Goal: Information Seeking & Learning: Learn about a topic

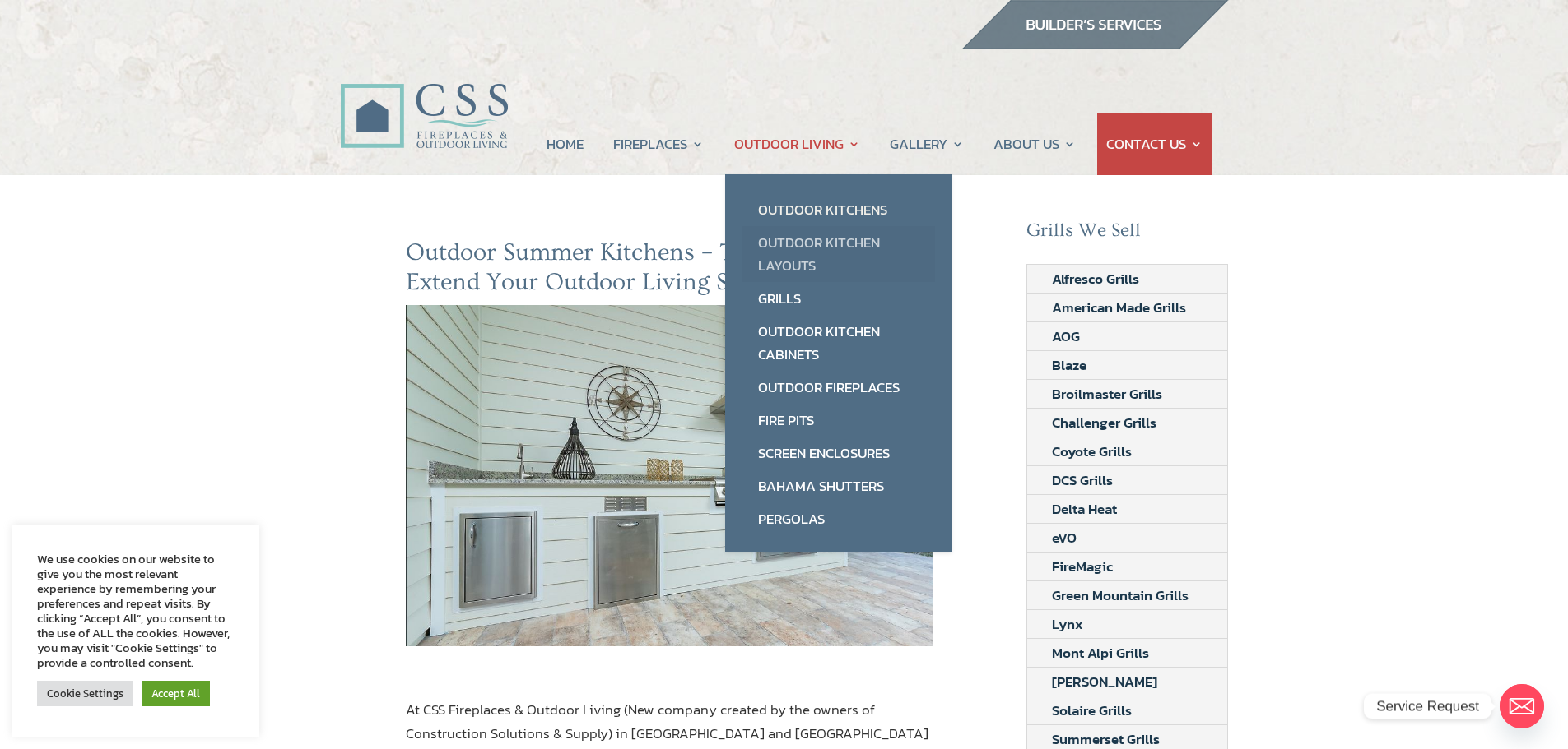
click at [794, 239] on link "Outdoor Kitchen Layouts" at bounding box center [838, 255] width 193 height 56
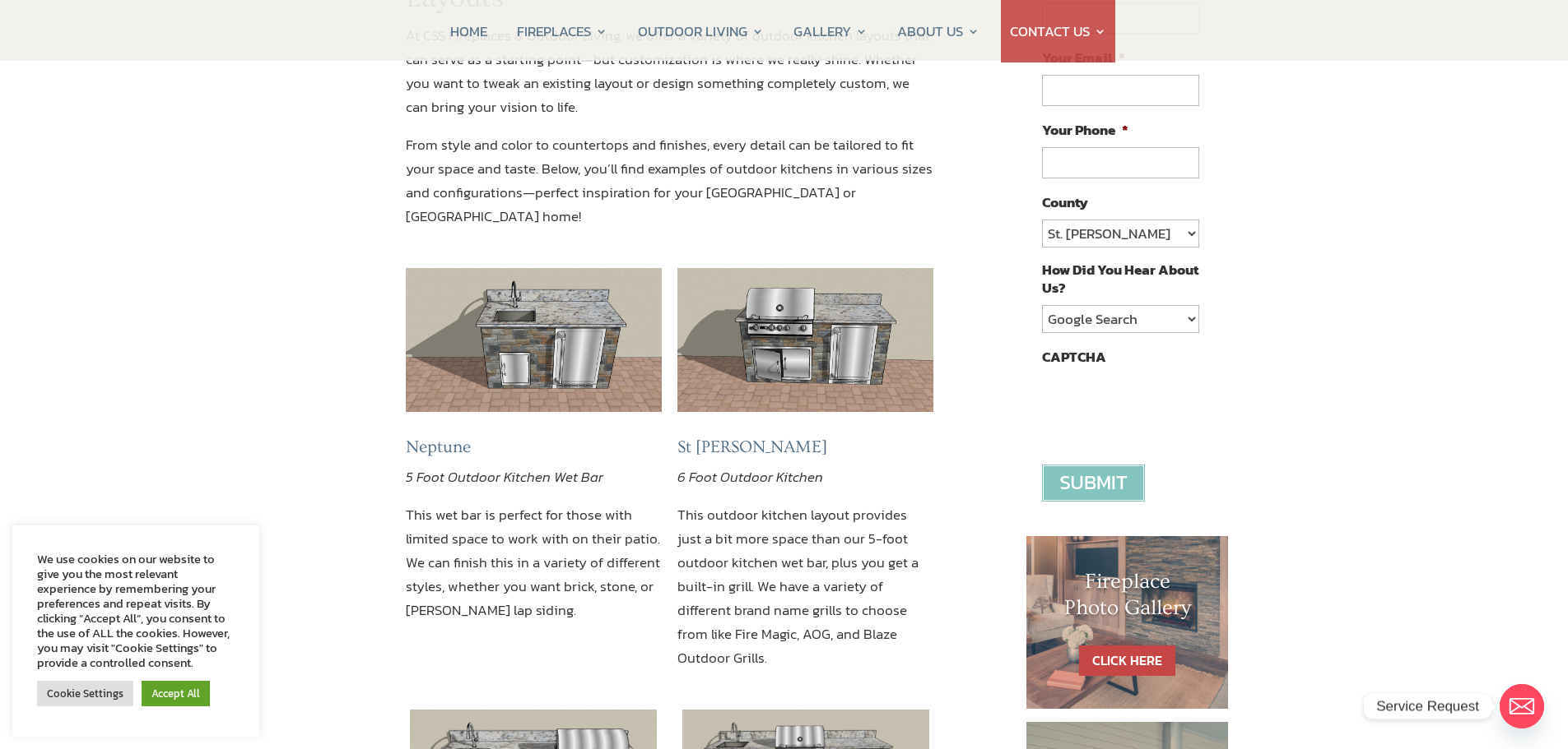
scroll to position [78, 0]
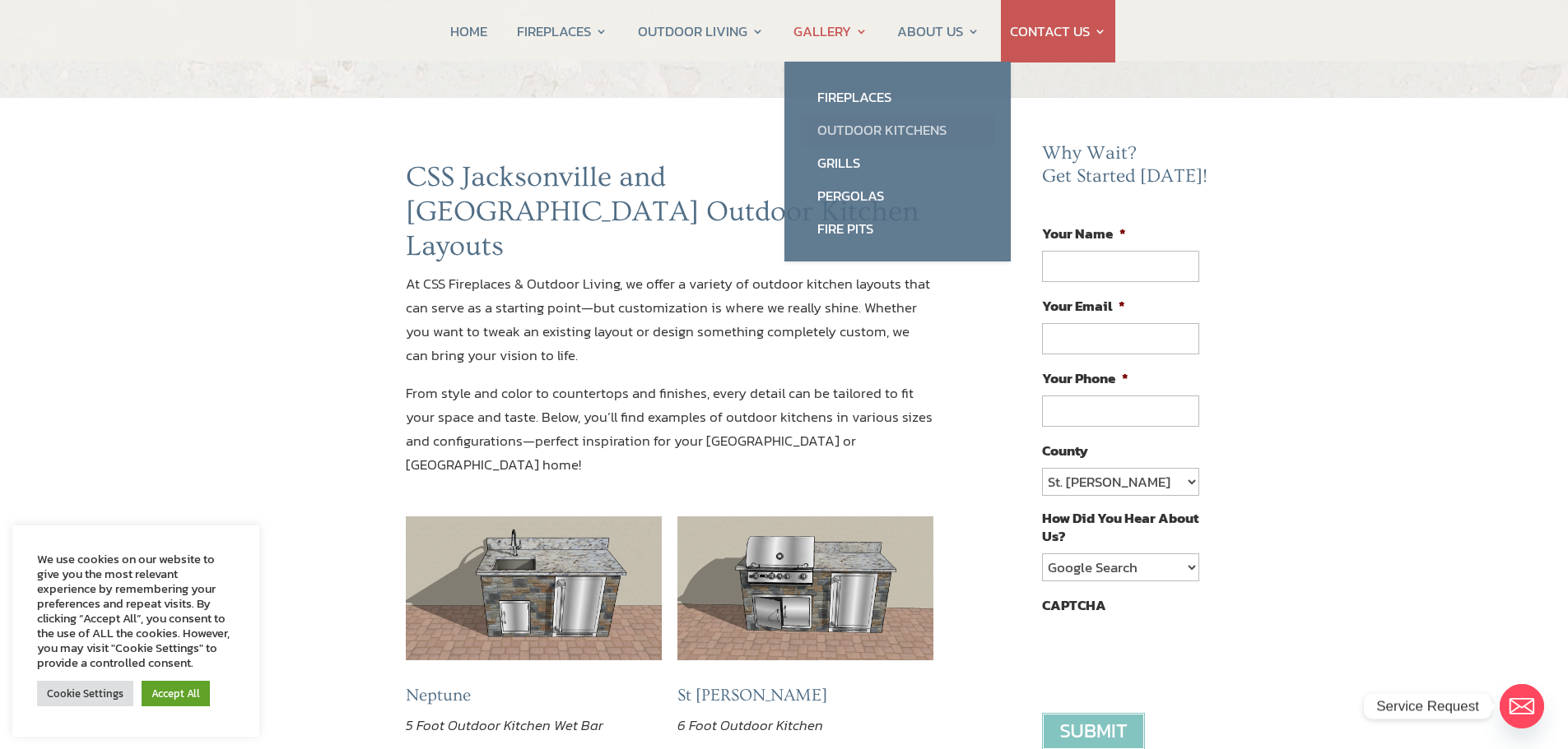
click at [856, 131] on link "Outdoor Kitchens" at bounding box center [897, 130] width 193 height 33
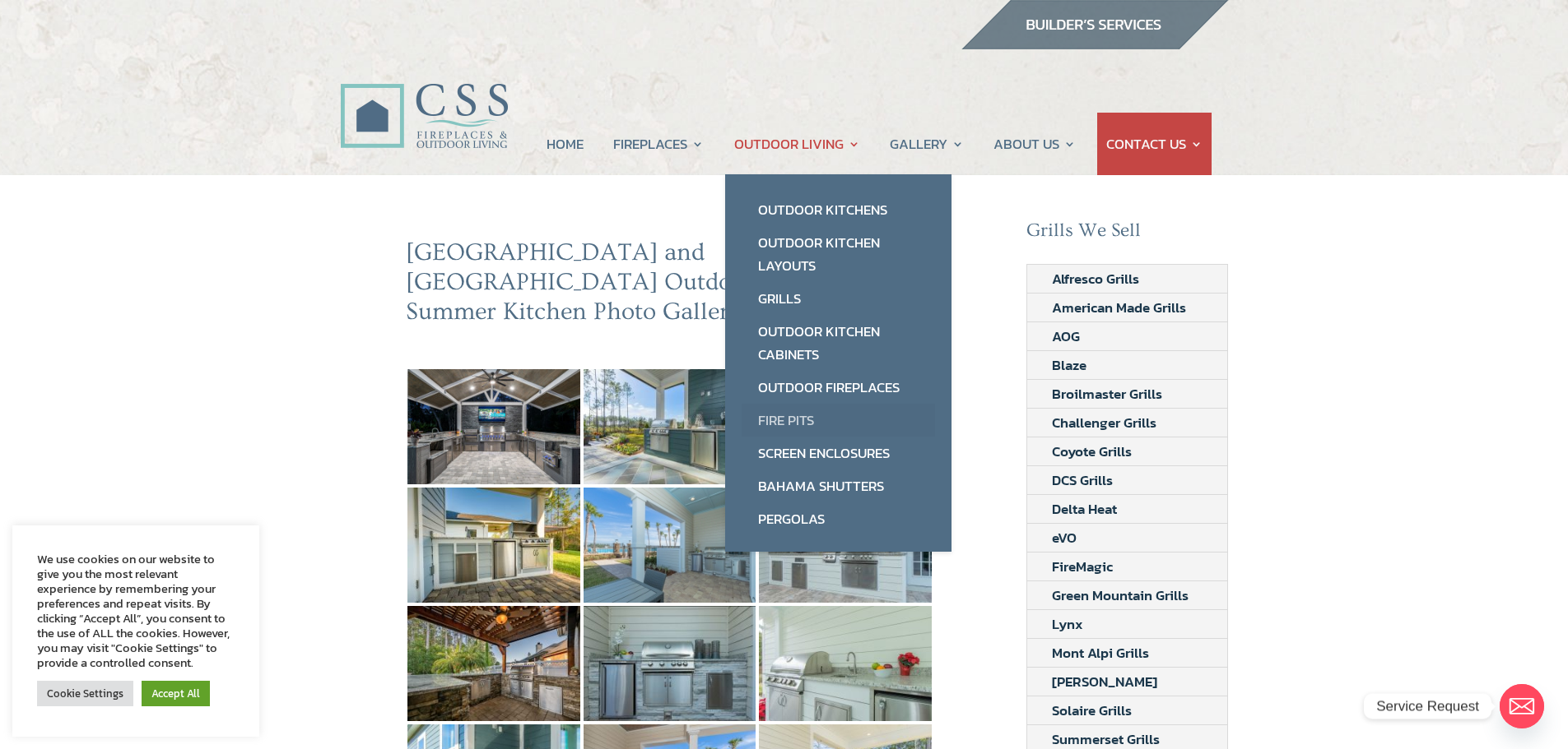
click at [773, 421] on link "Fire Pits" at bounding box center [838, 421] width 193 height 33
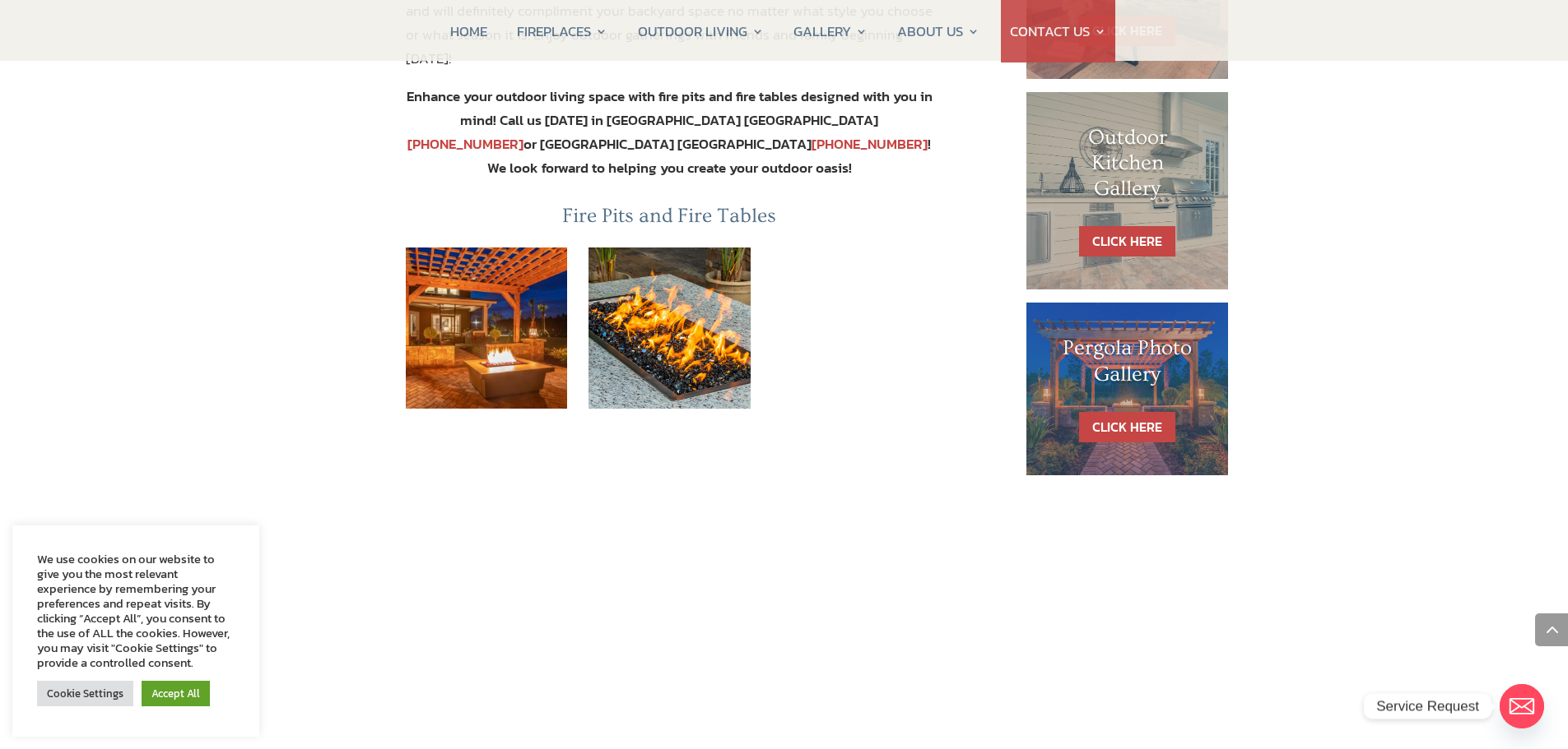
scroll to position [1024, 0]
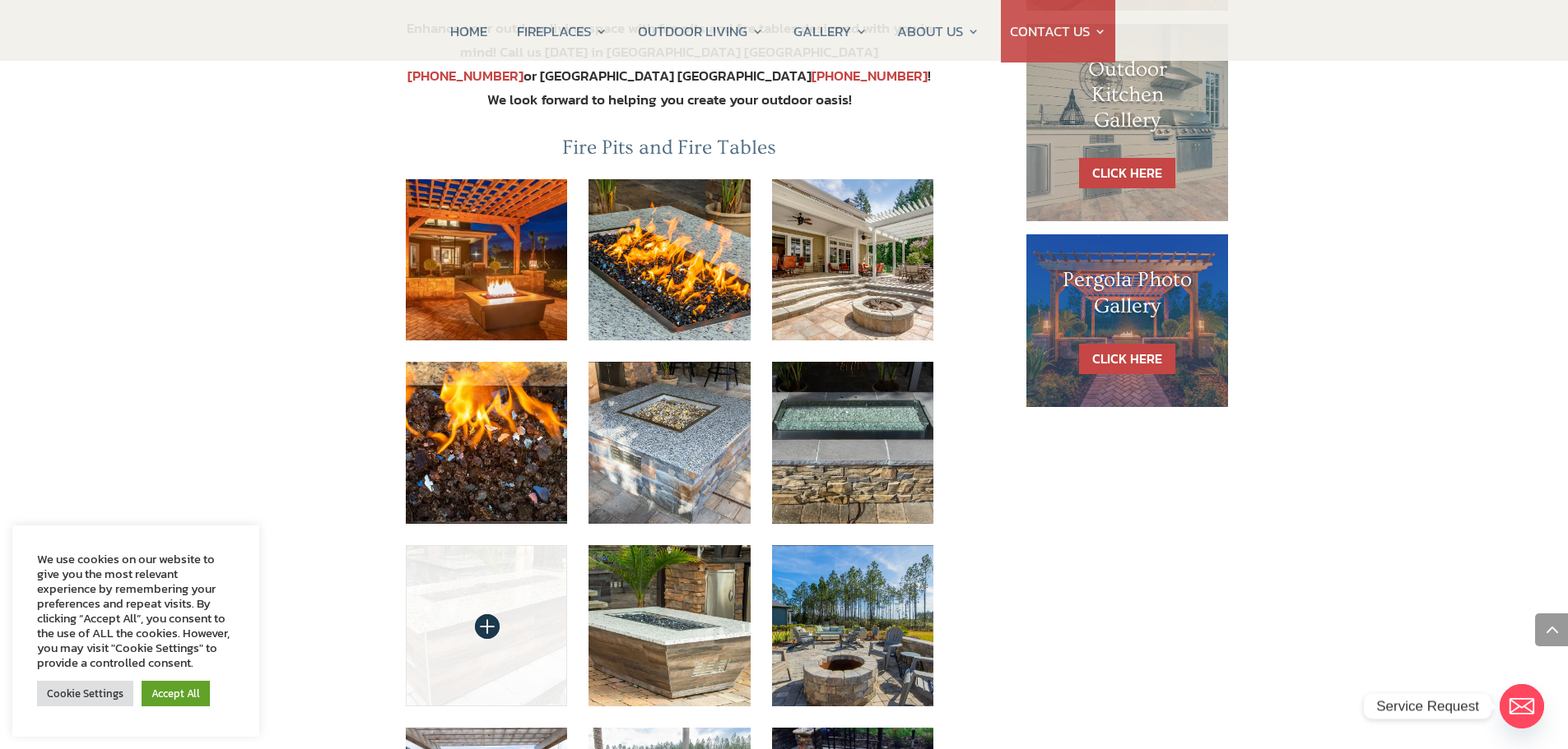
click at [465, 546] on img at bounding box center [486, 626] width 162 height 162
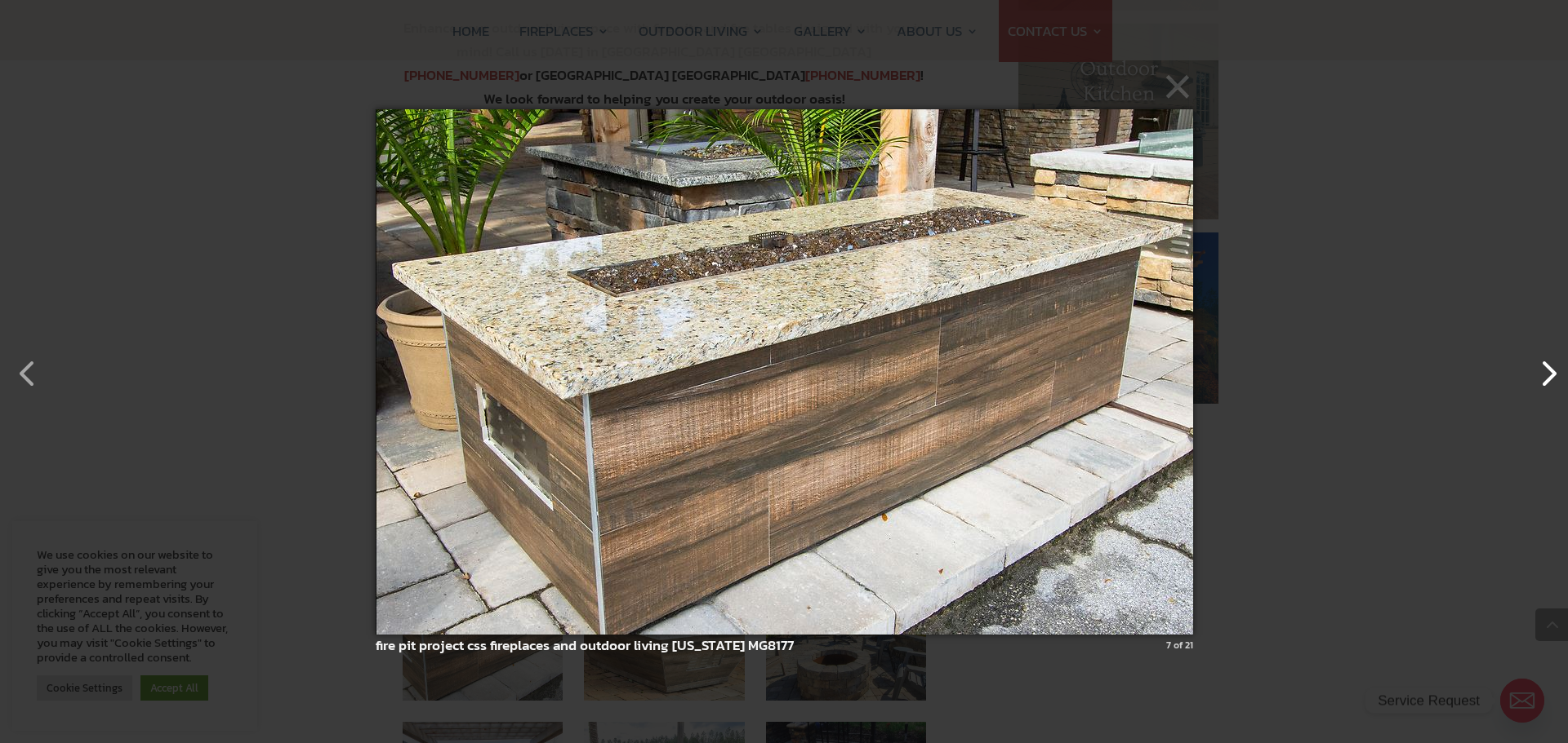
click at [1548, 372] on button "button" at bounding box center [1540, 365] width 40 height 40
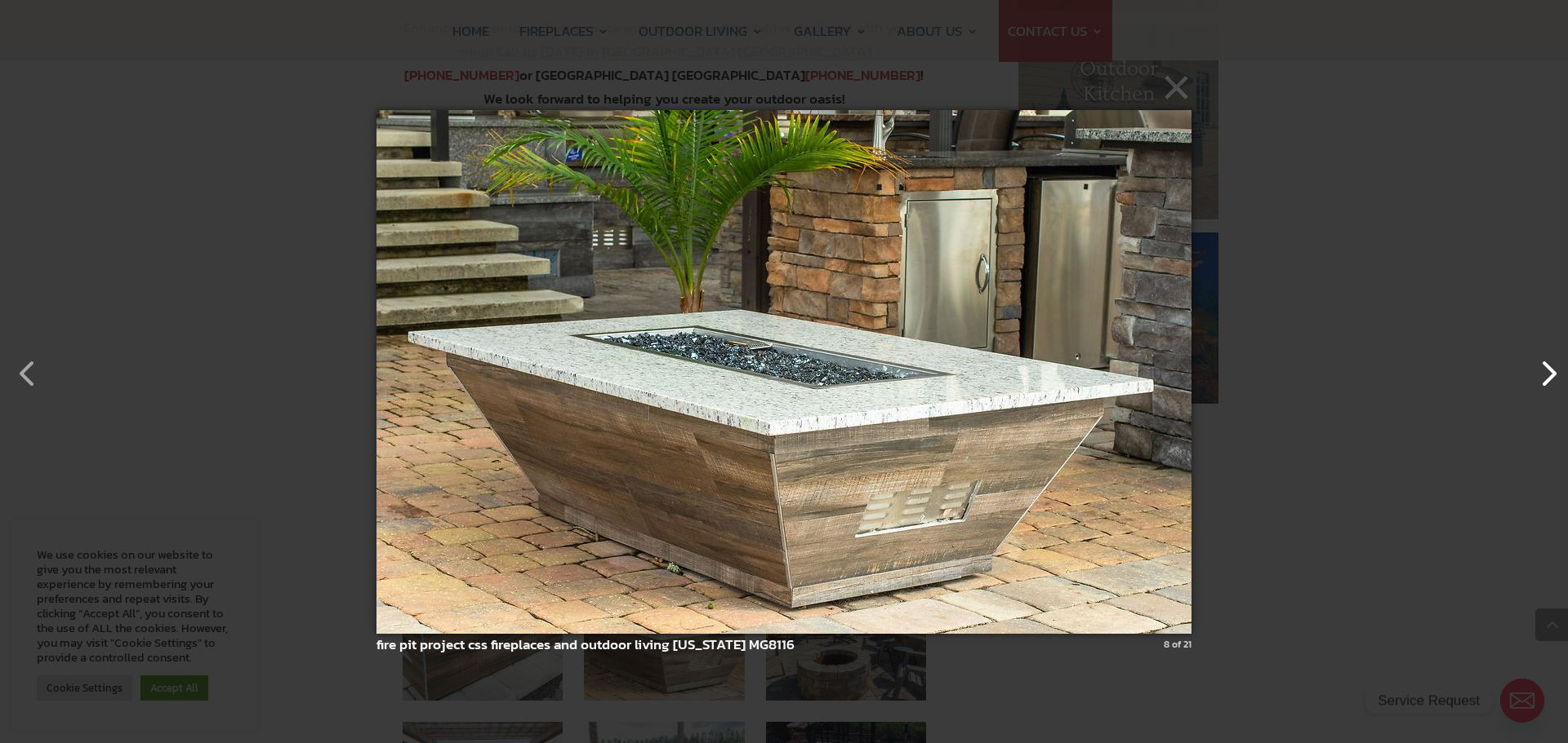
click at [1548, 372] on button "button" at bounding box center [1540, 365] width 40 height 40
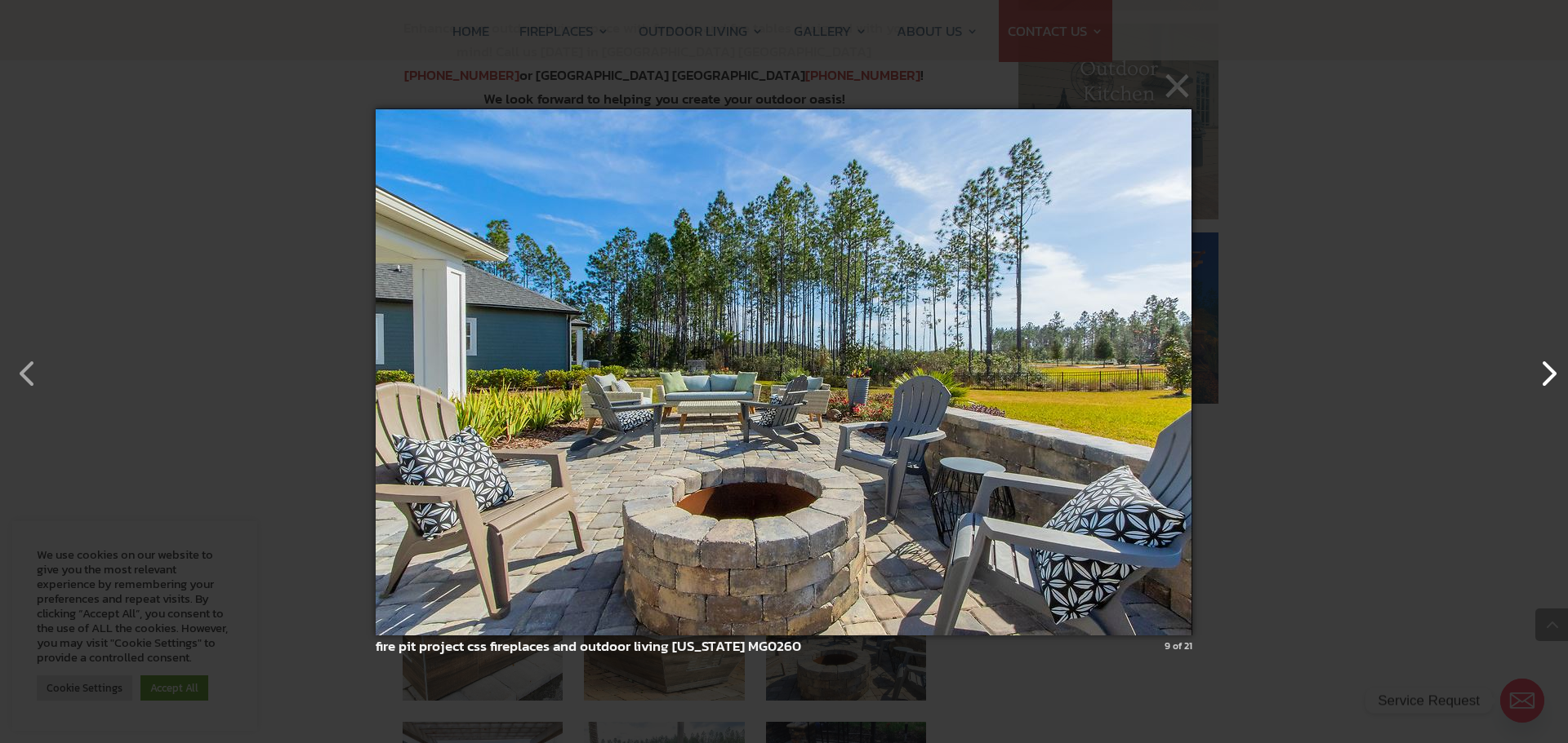
click at [1548, 372] on button "button" at bounding box center [1540, 365] width 40 height 40
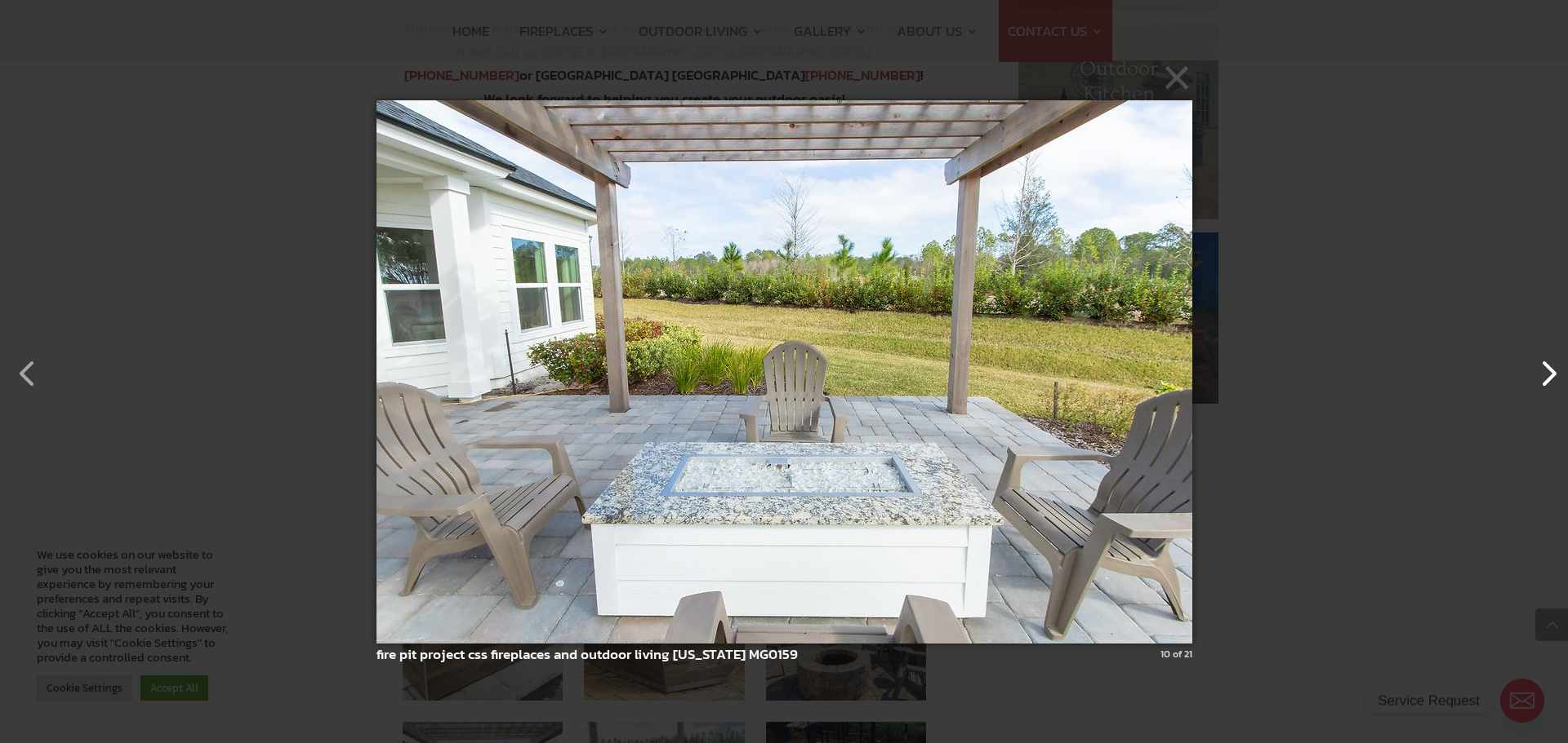
click at [1548, 372] on button "button" at bounding box center [1540, 365] width 40 height 40
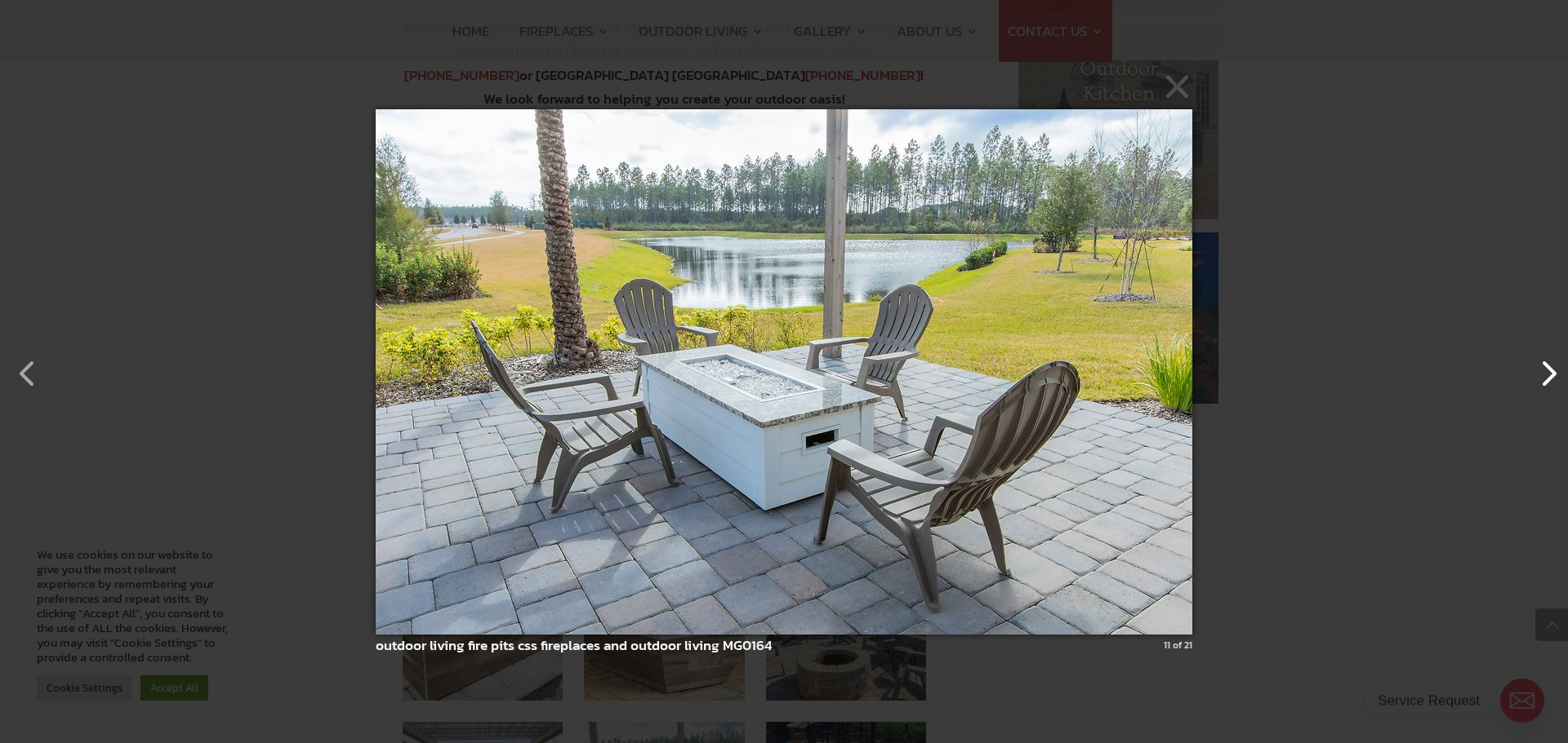
click at [1548, 372] on button "button" at bounding box center [1540, 365] width 40 height 40
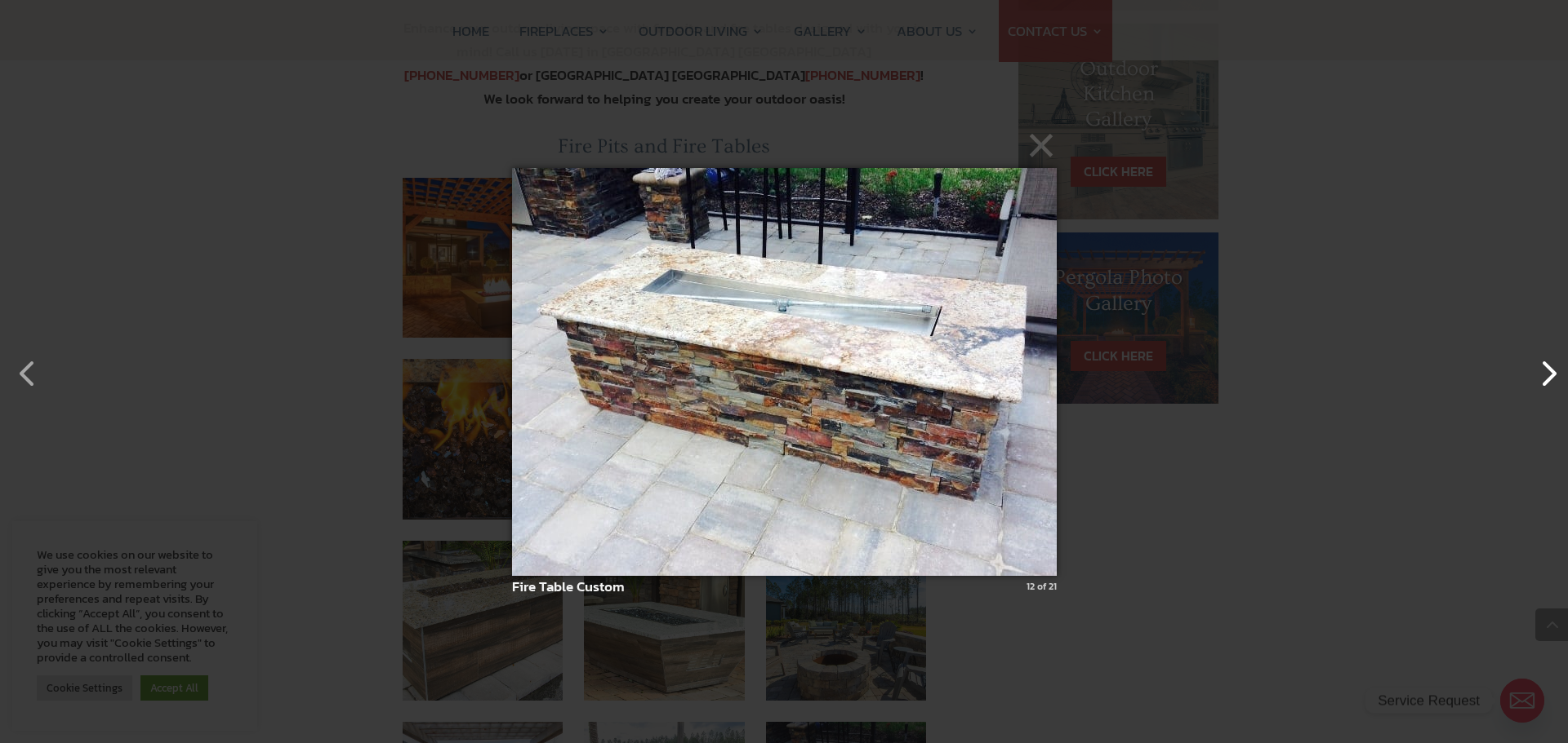
click at [1548, 372] on button "button" at bounding box center [1540, 365] width 40 height 40
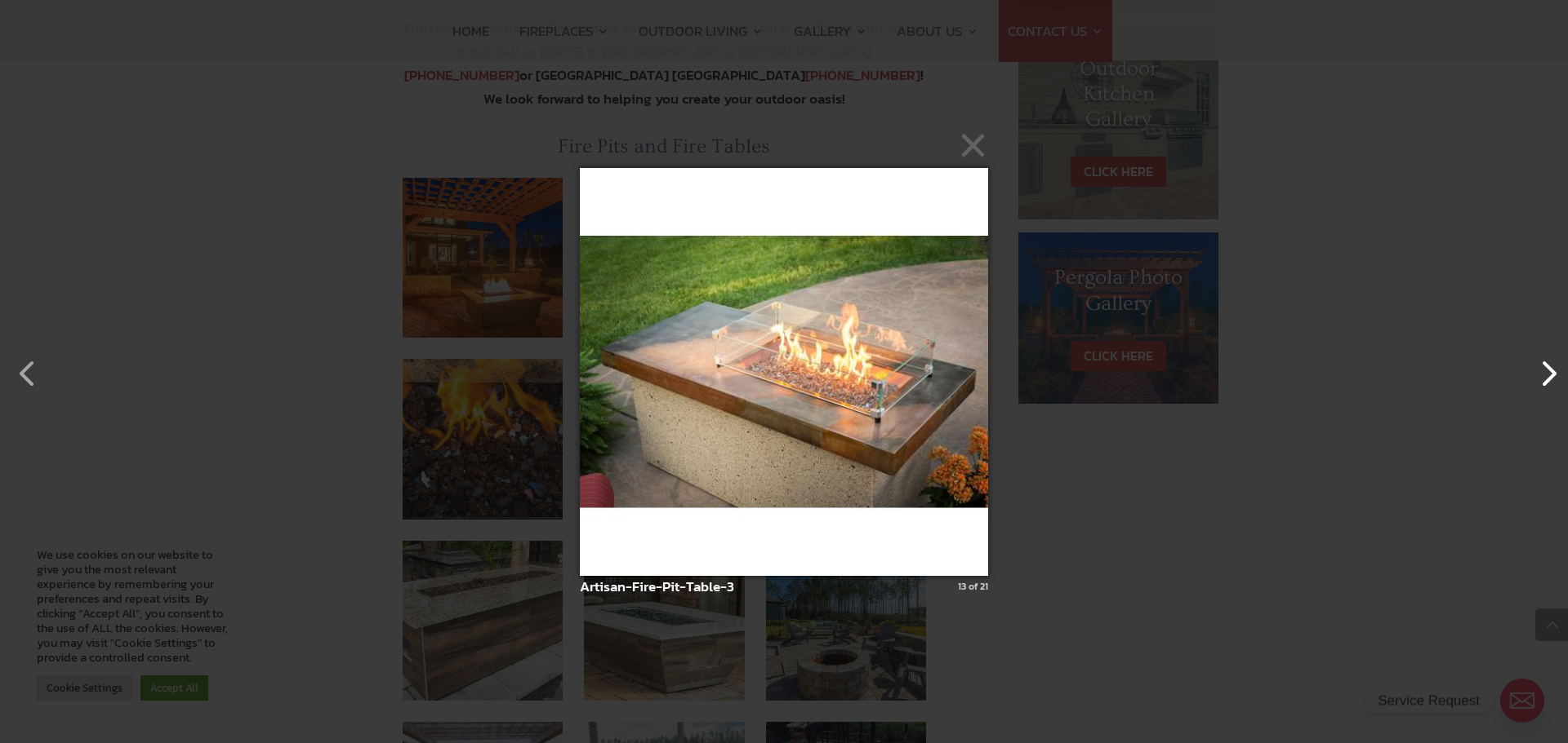
click at [1548, 372] on button "button" at bounding box center [1540, 365] width 40 height 40
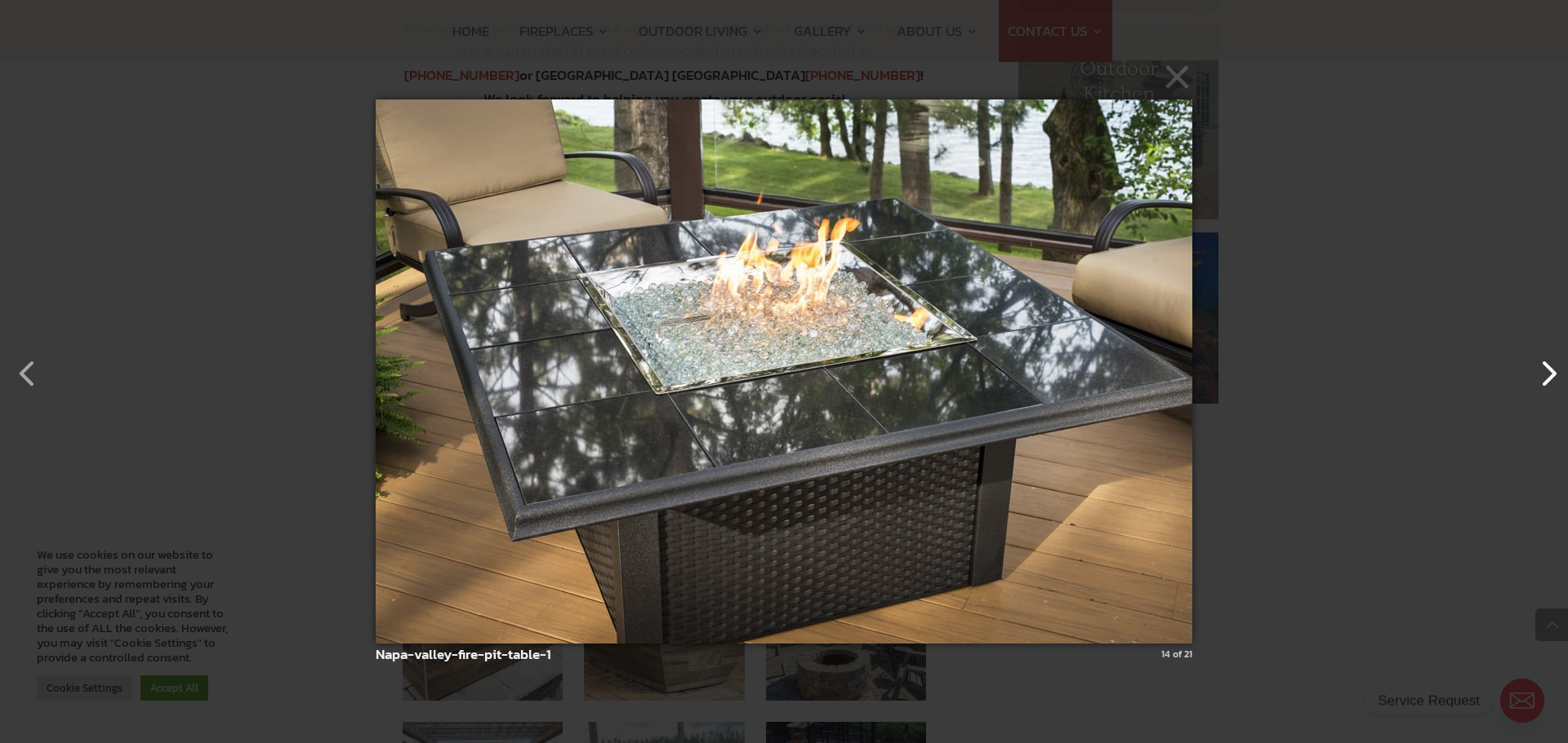
click at [1548, 372] on button "button" at bounding box center [1540, 365] width 40 height 40
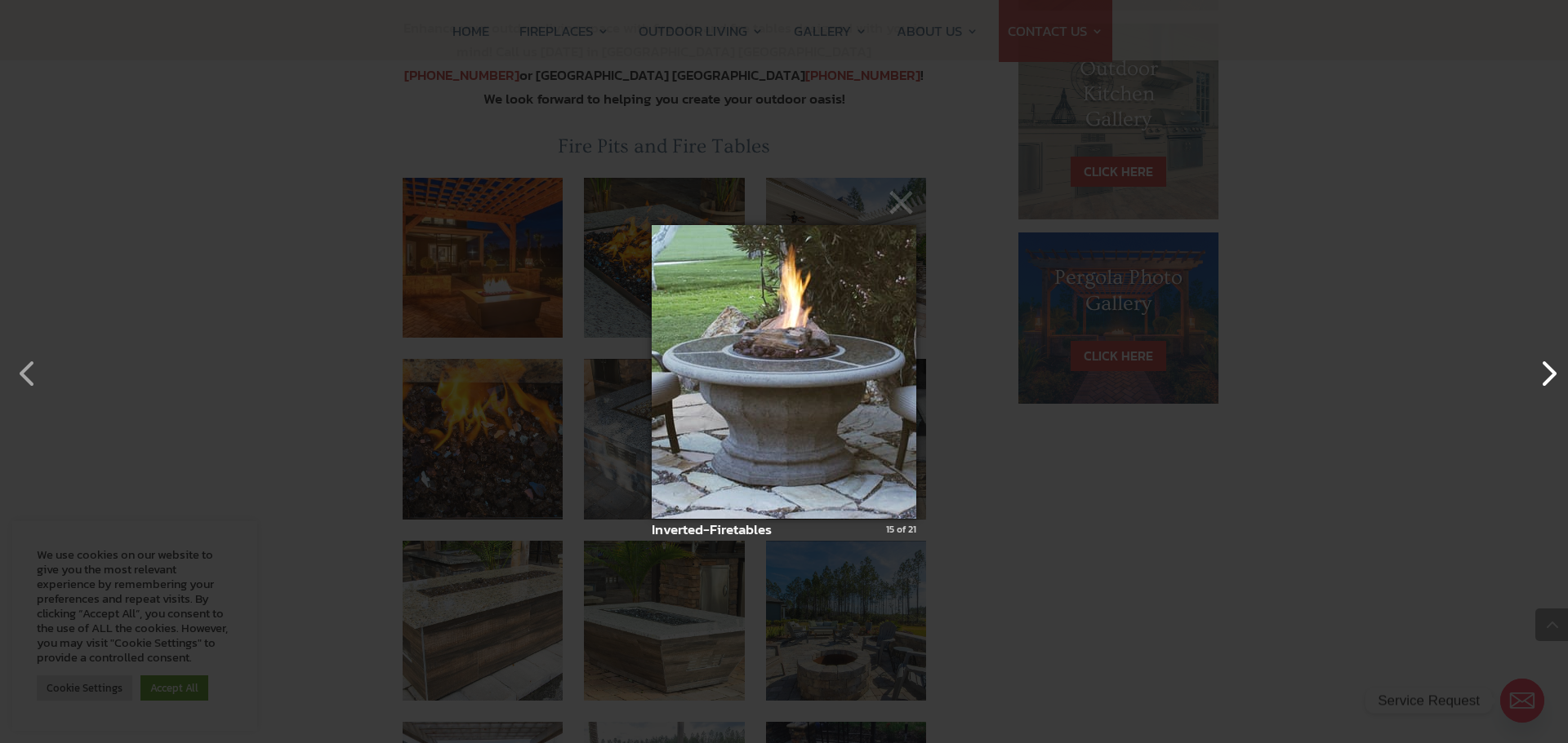
click at [1548, 372] on button "button" at bounding box center [1540, 365] width 40 height 40
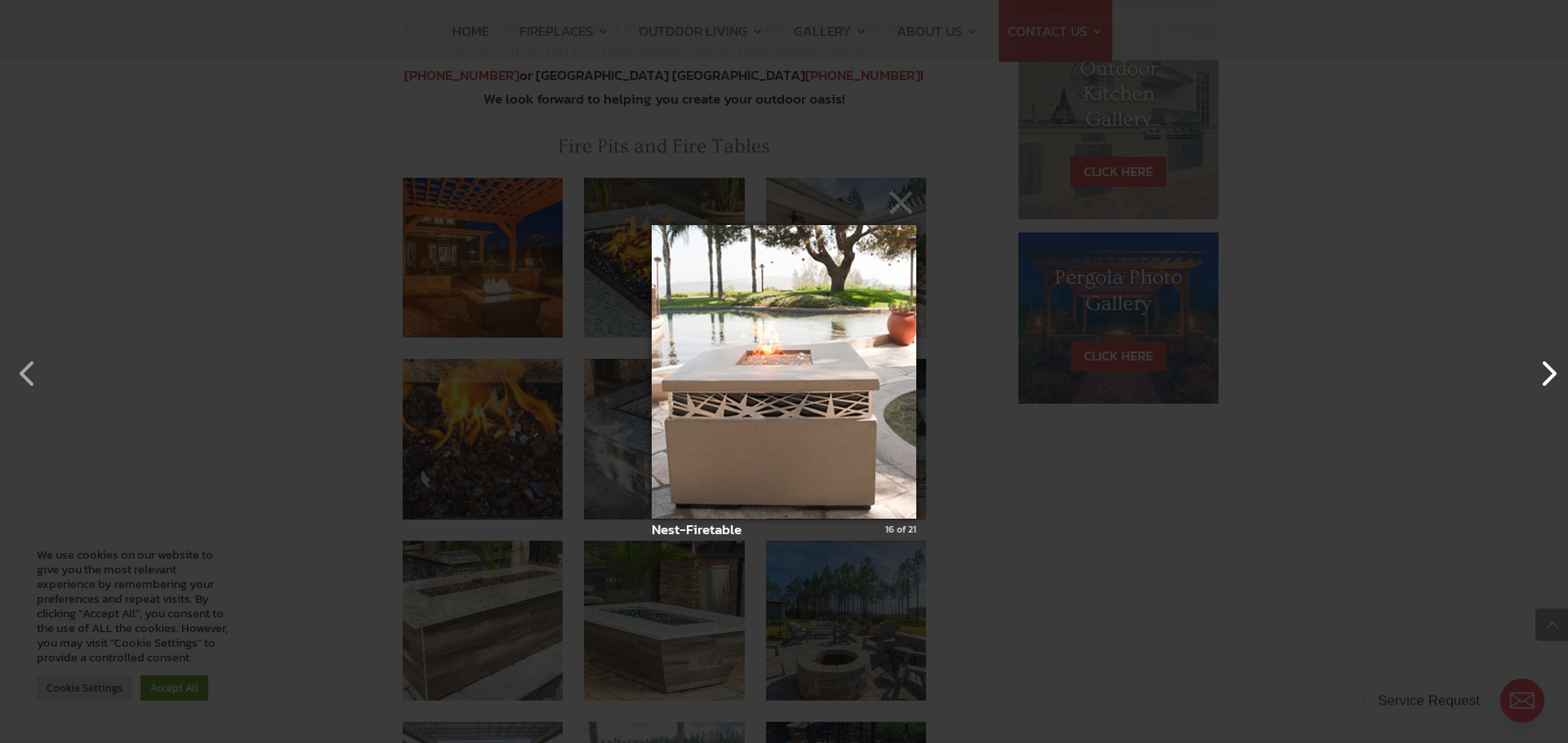
click at [1548, 372] on button "button" at bounding box center [1540, 365] width 40 height 40
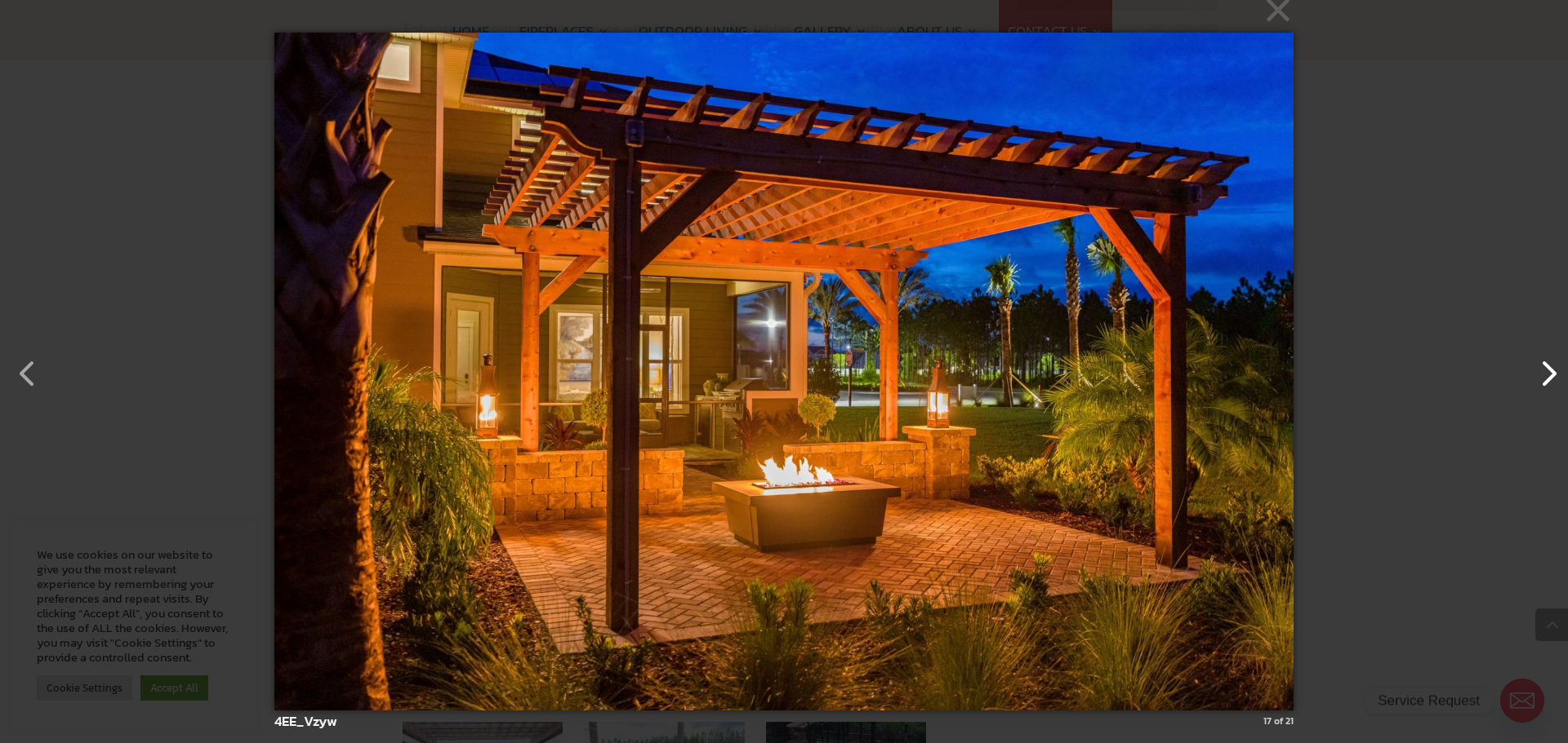
click at [1548, 372] on button "button" at bounding box center [1540, 365] width 40 height 40
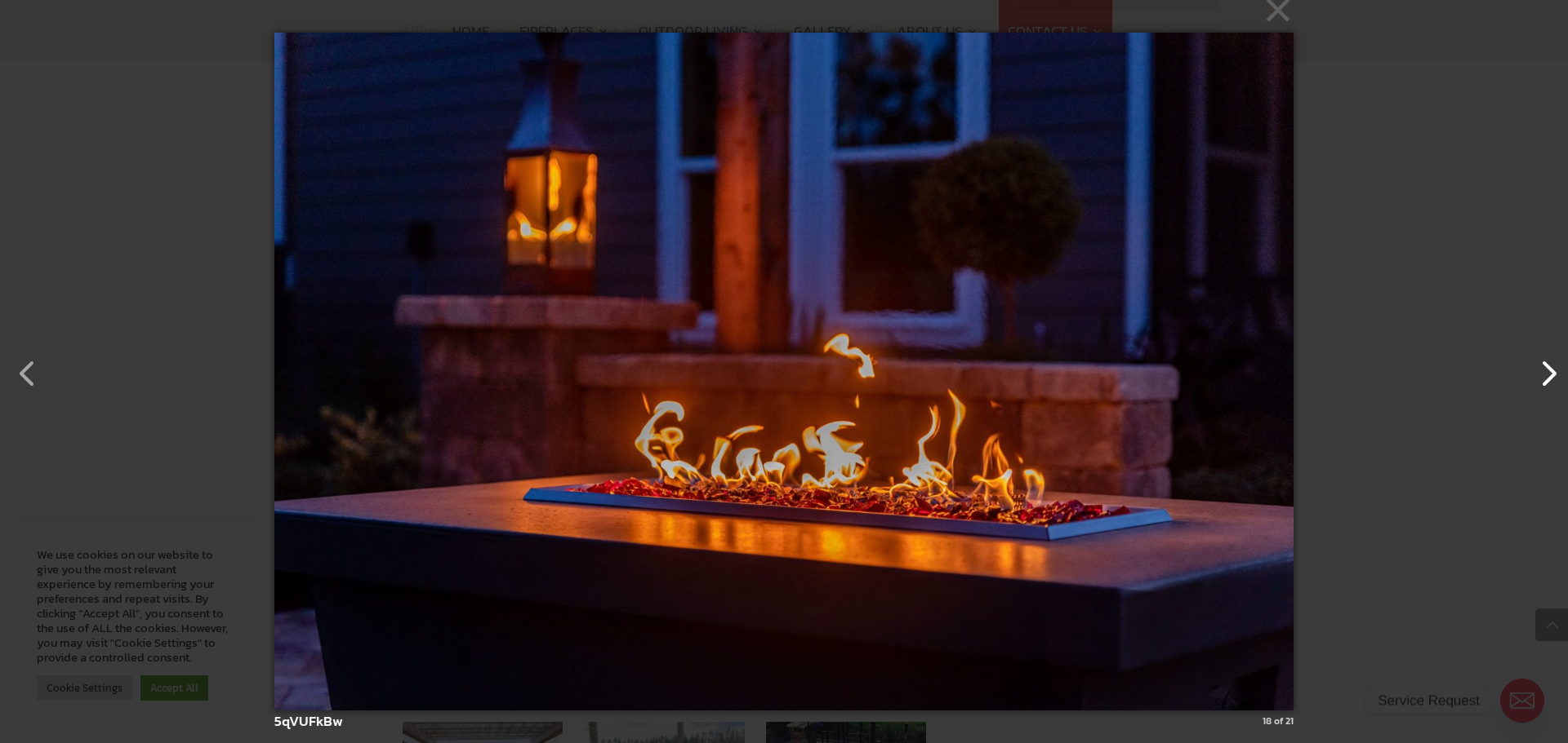
click at [1548, 372] on button "button" at bounding box center [1540, 365] width 40 height 40
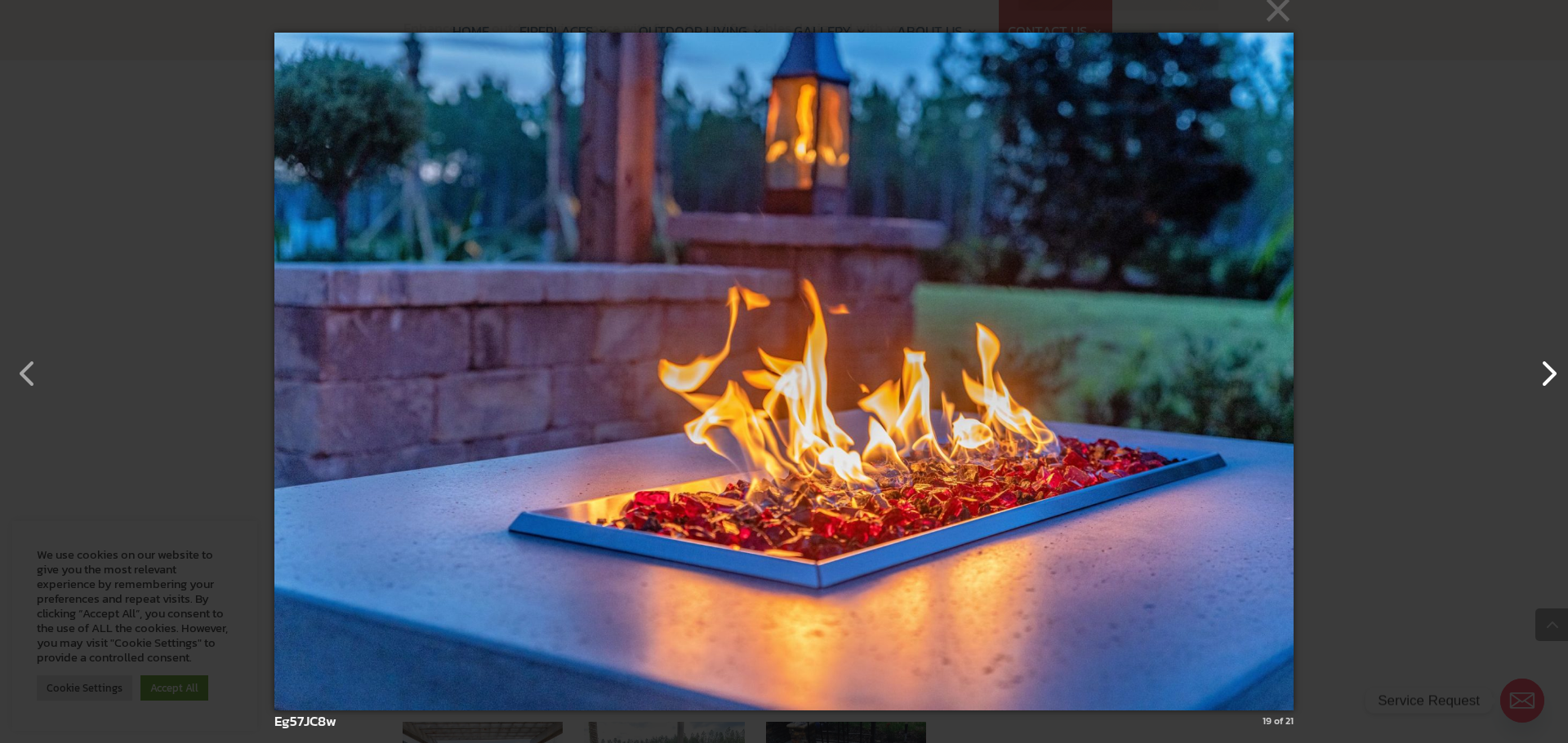
click at [1548, 372] on button "button" at bounding box center [1540, 365] width 40 height 40
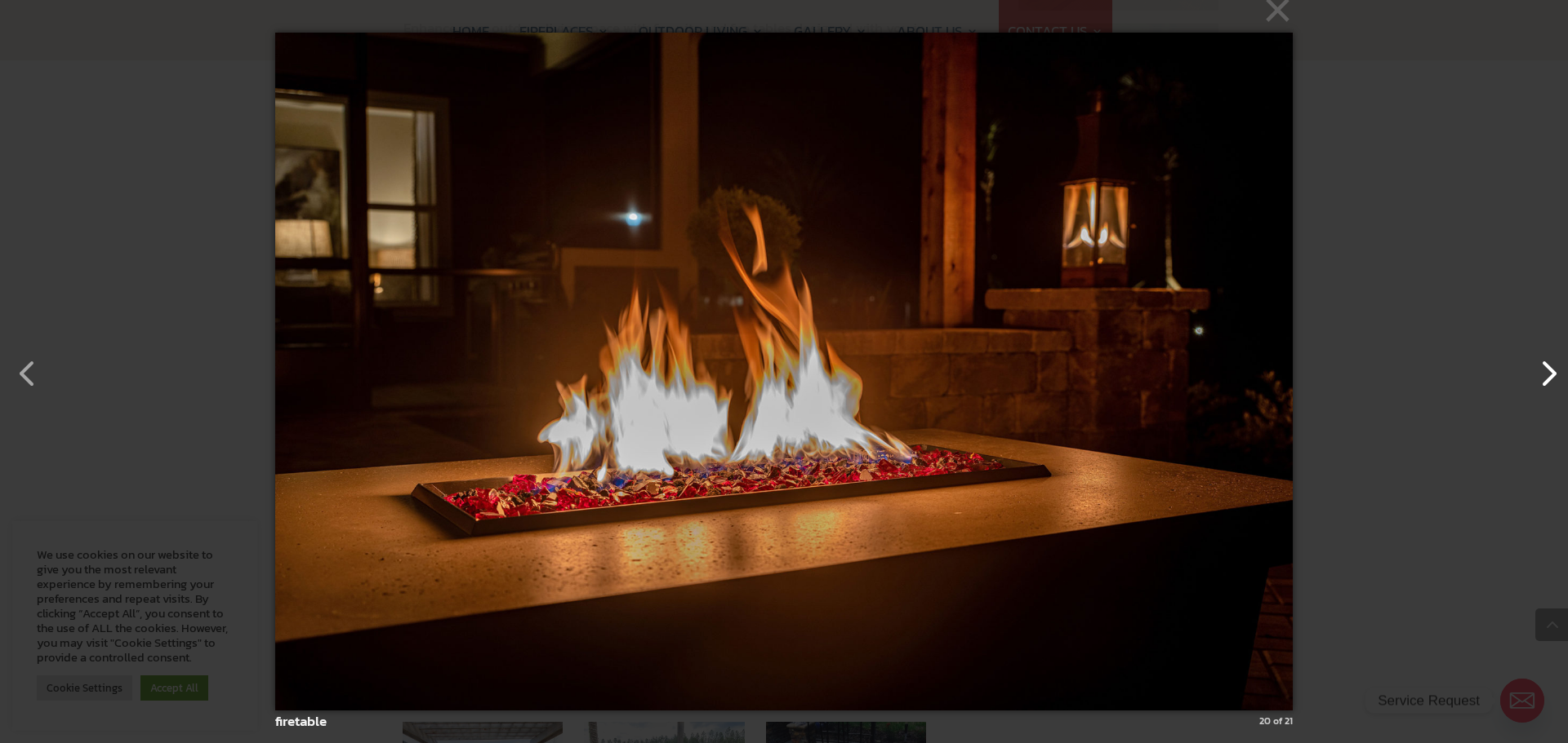
click at [1548, 372] on button "button" at bounding box center [1540, 365] width 40 height 40
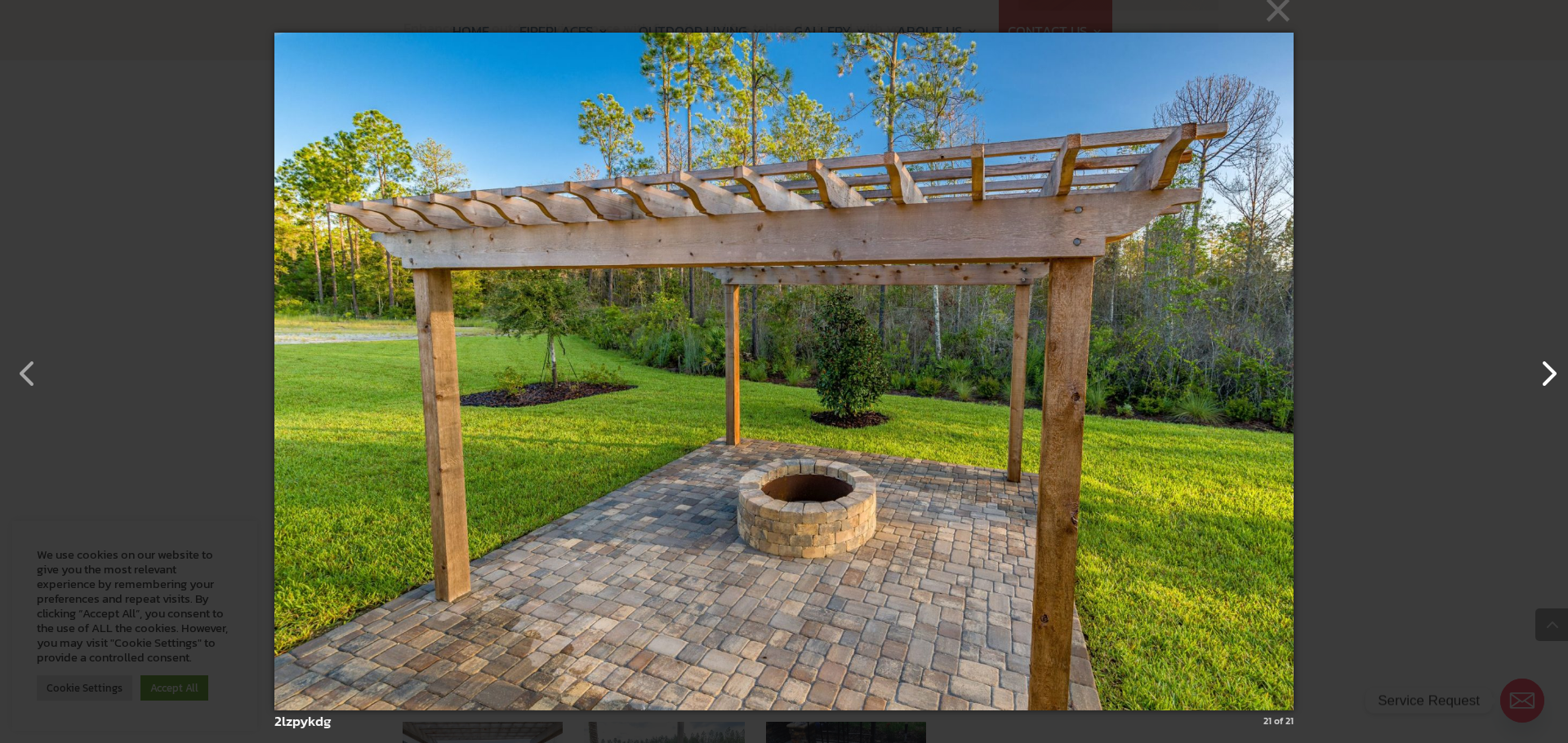
click at [1548, 372] on button "button" at bounding box center [1540, 365] width 40 height 40
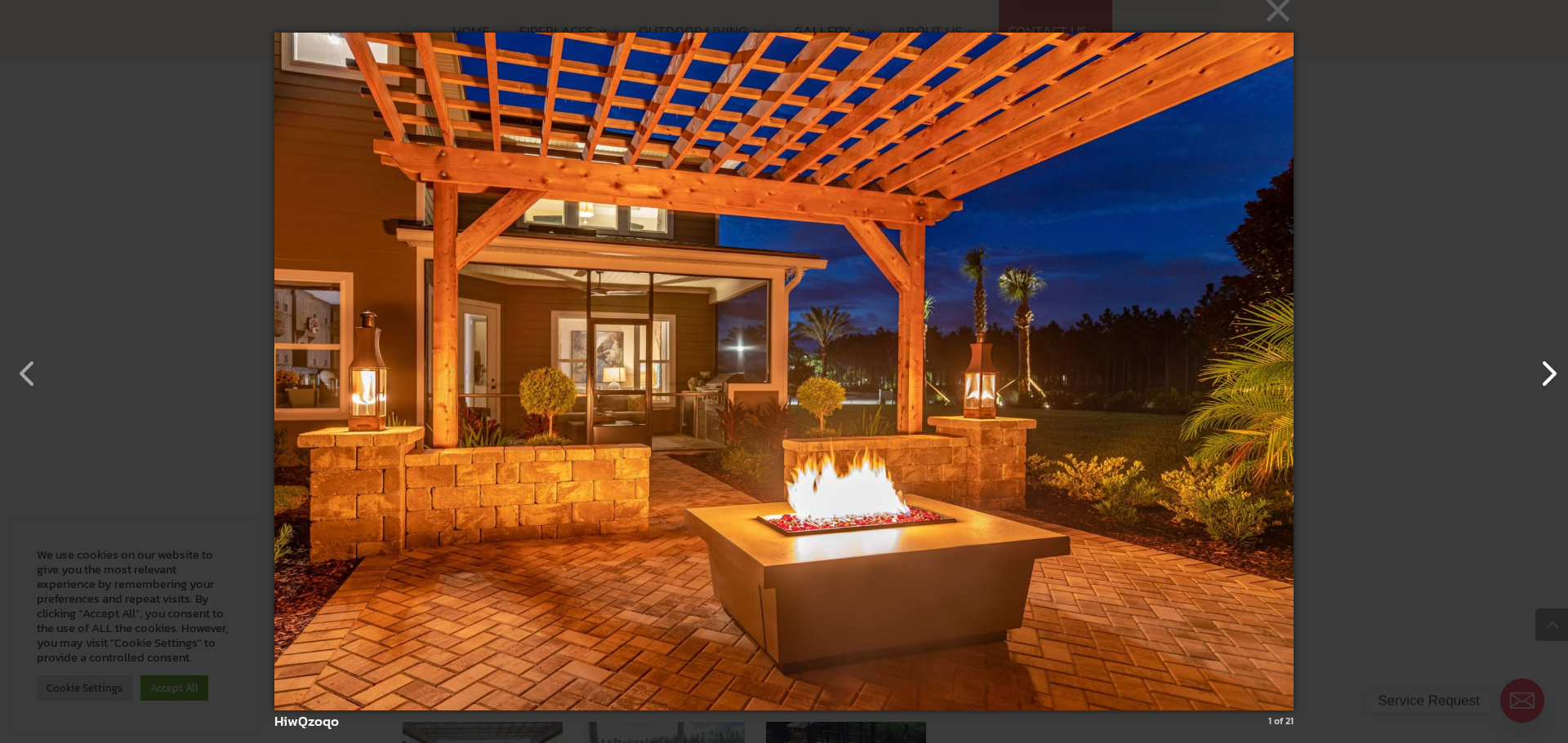
click at [1548, 372] on button "button" at bounding box center [1540, 365] width 40 height 40
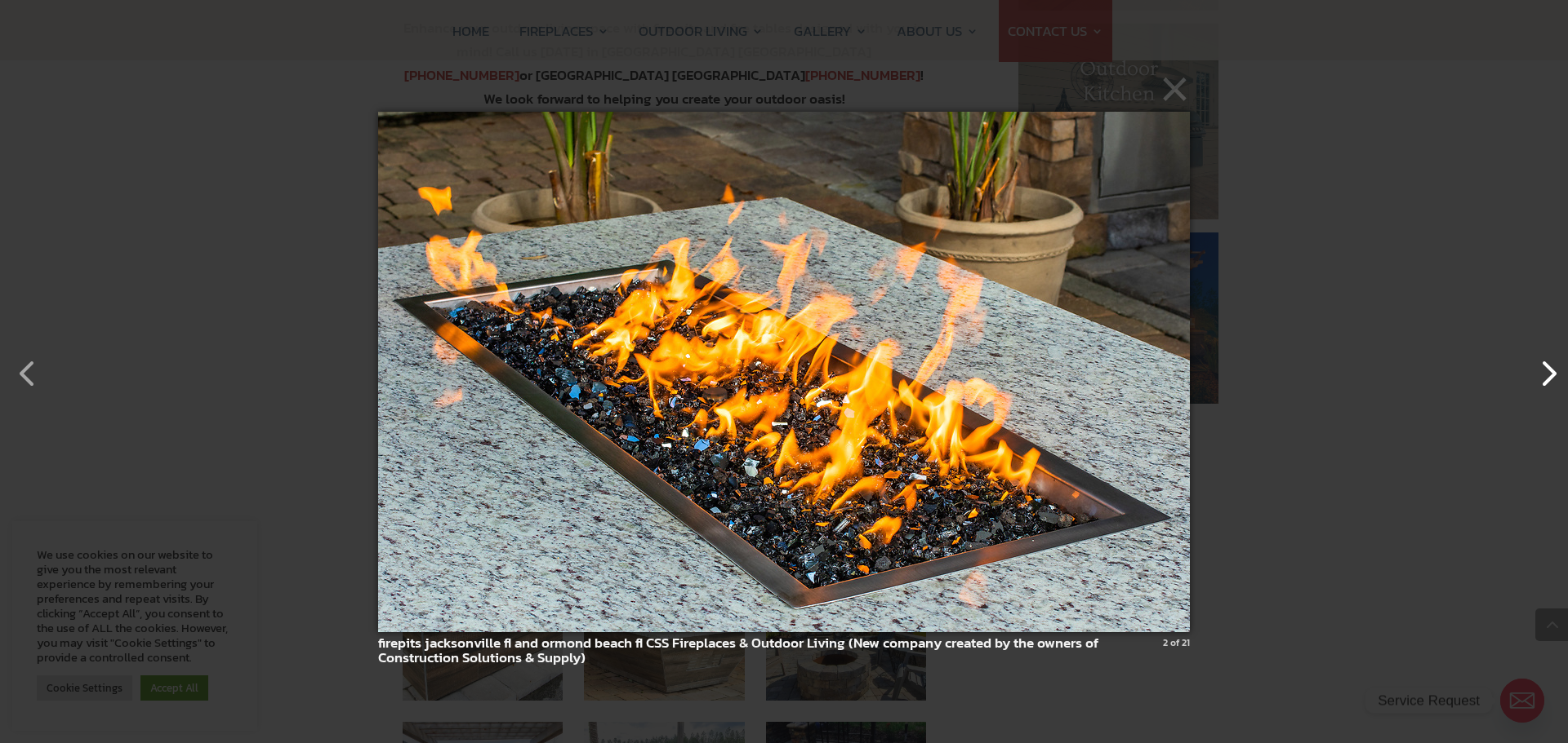
click at [1548, 372] on button "button" at bounding box center [1540, 365] width 40 height 40
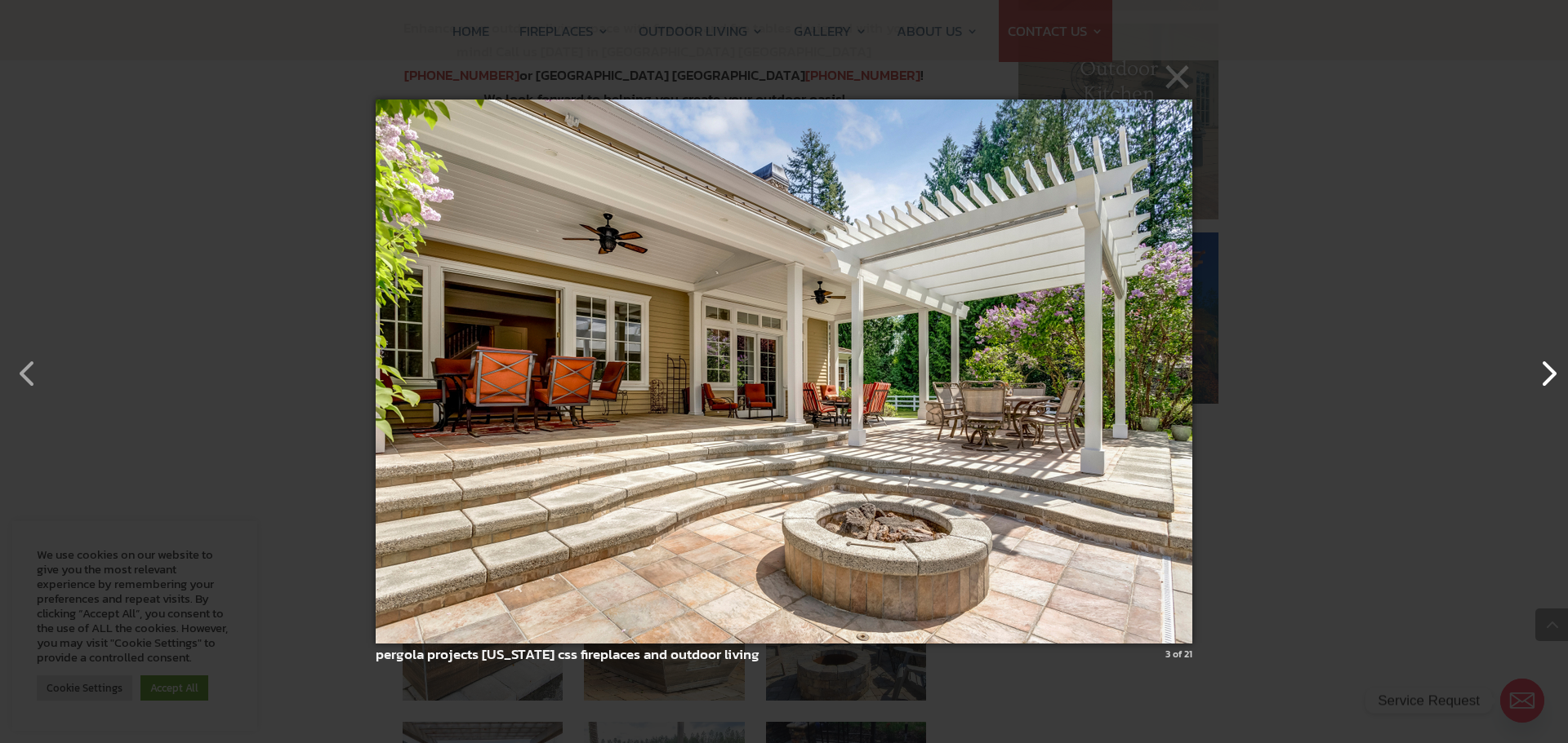
click at [1548, 372] on button "button" at bounding box center [1540, 365] width 40 height 40
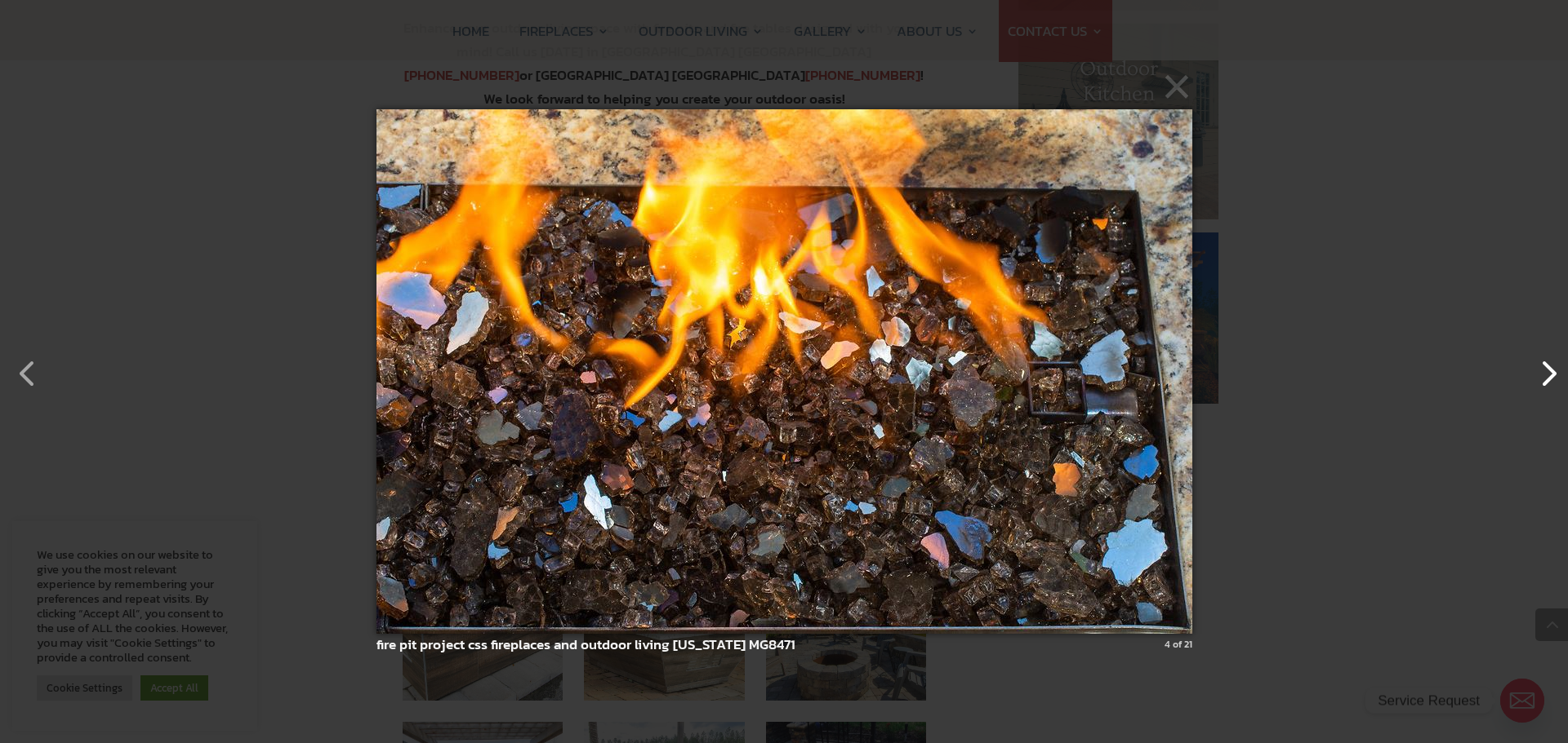
click at [1548, 372] on button "button" at bounding box center [1540, 365] width 40 height 40
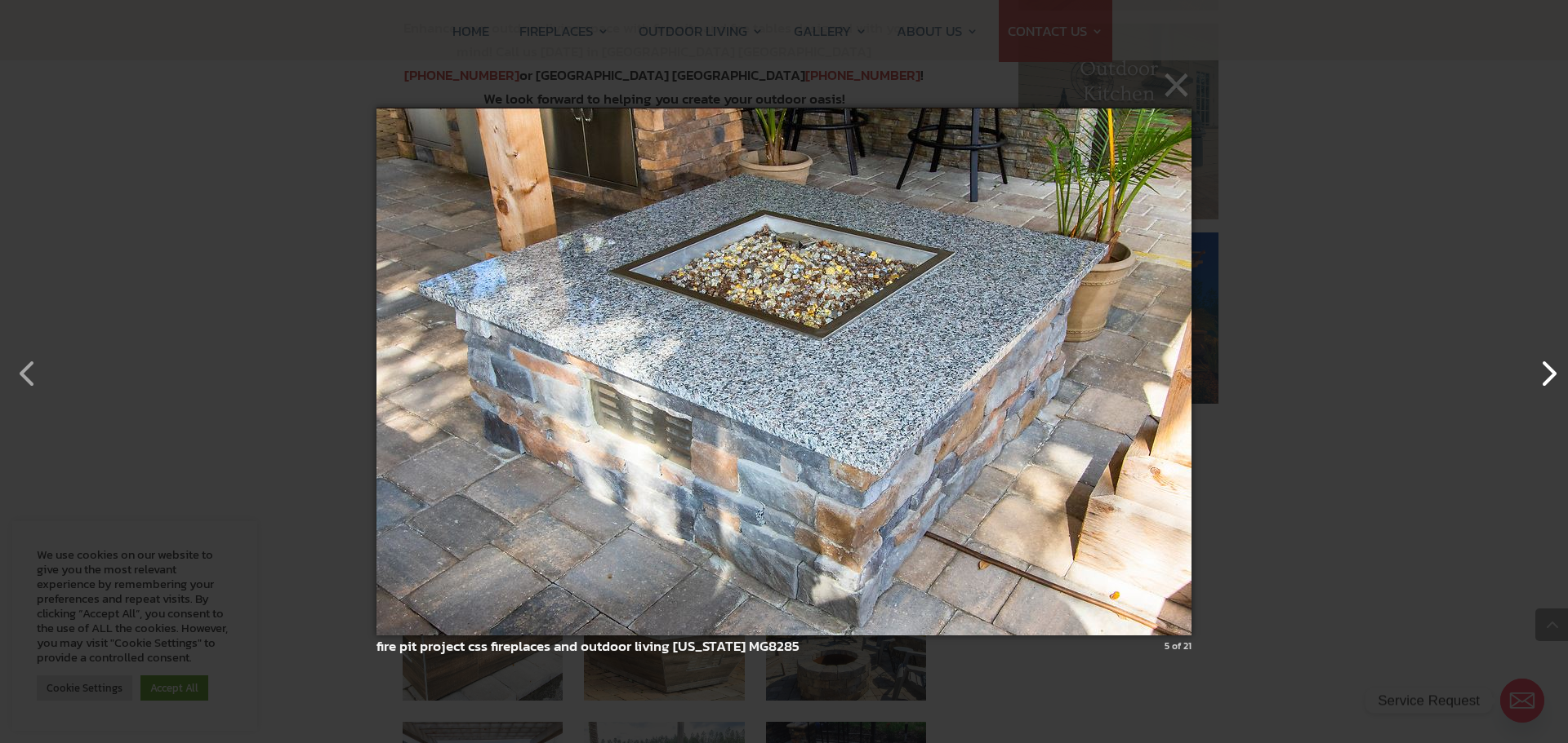
click at [1548, 372] on button "button" at bounding box center [1540, 365] width 40 height 40
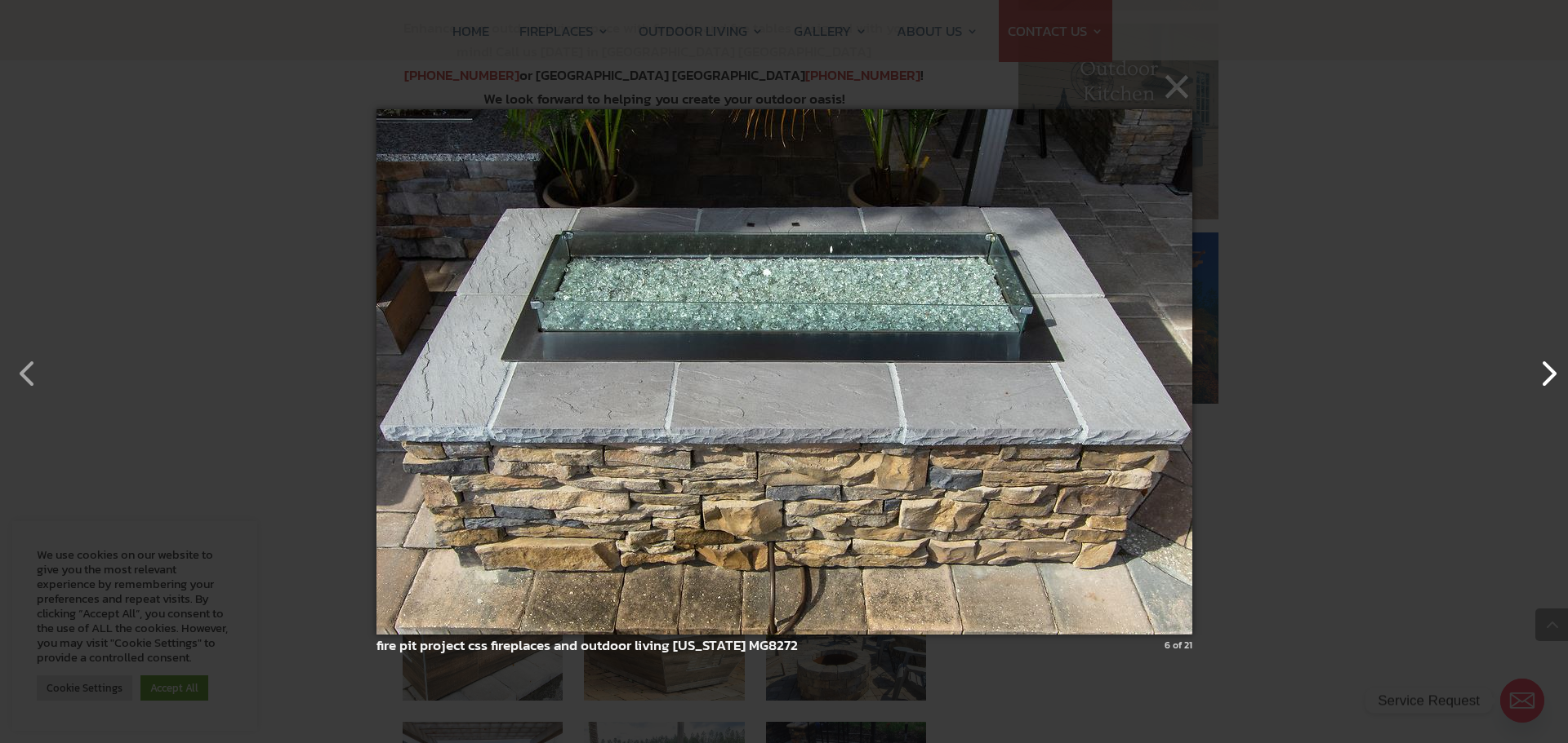
click at [1548, 372] on button "button" at bounding box center [1540, 365] width 40 height 40
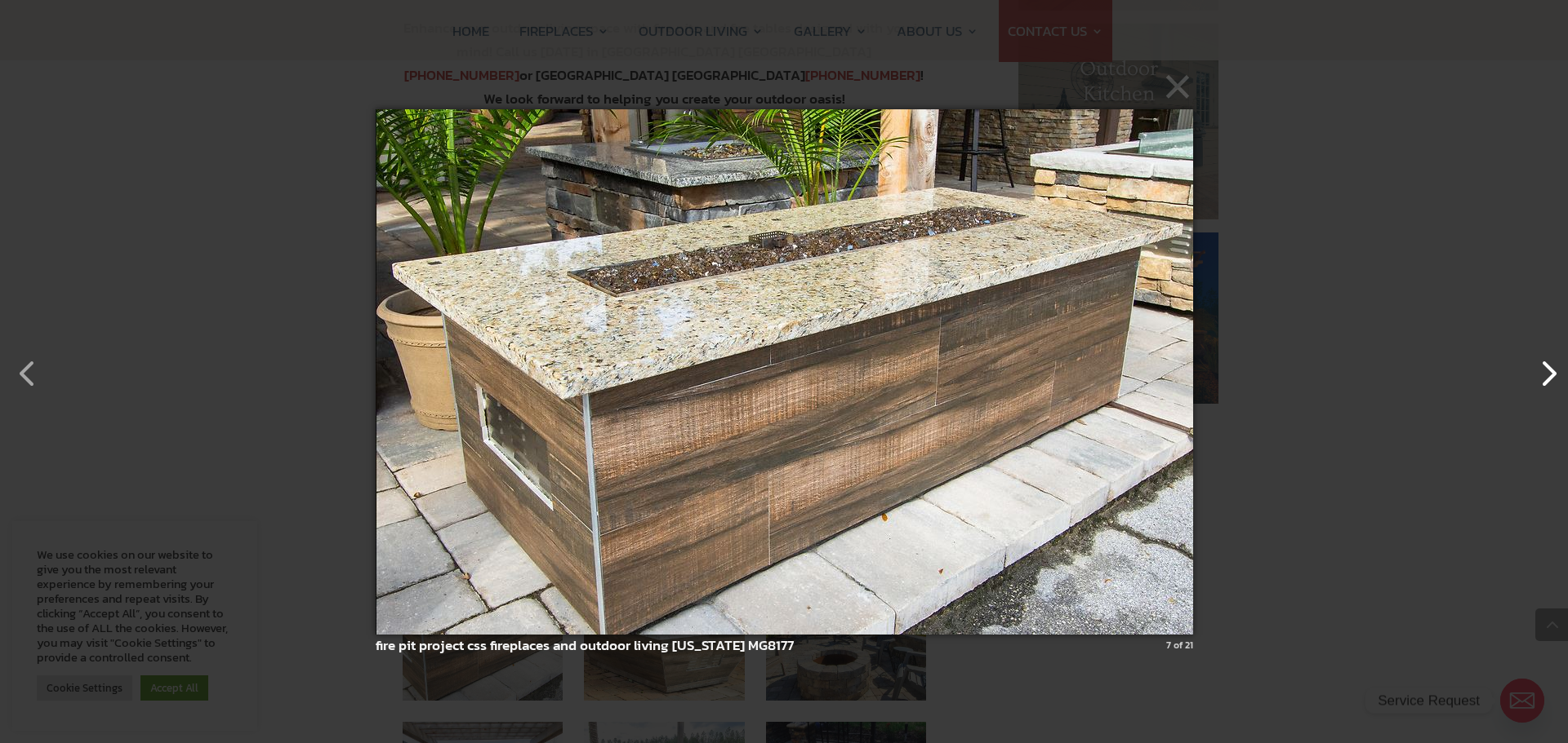
click at [1548, 372] on button "button" at bounding box center [1540, 365] width 40 height 40
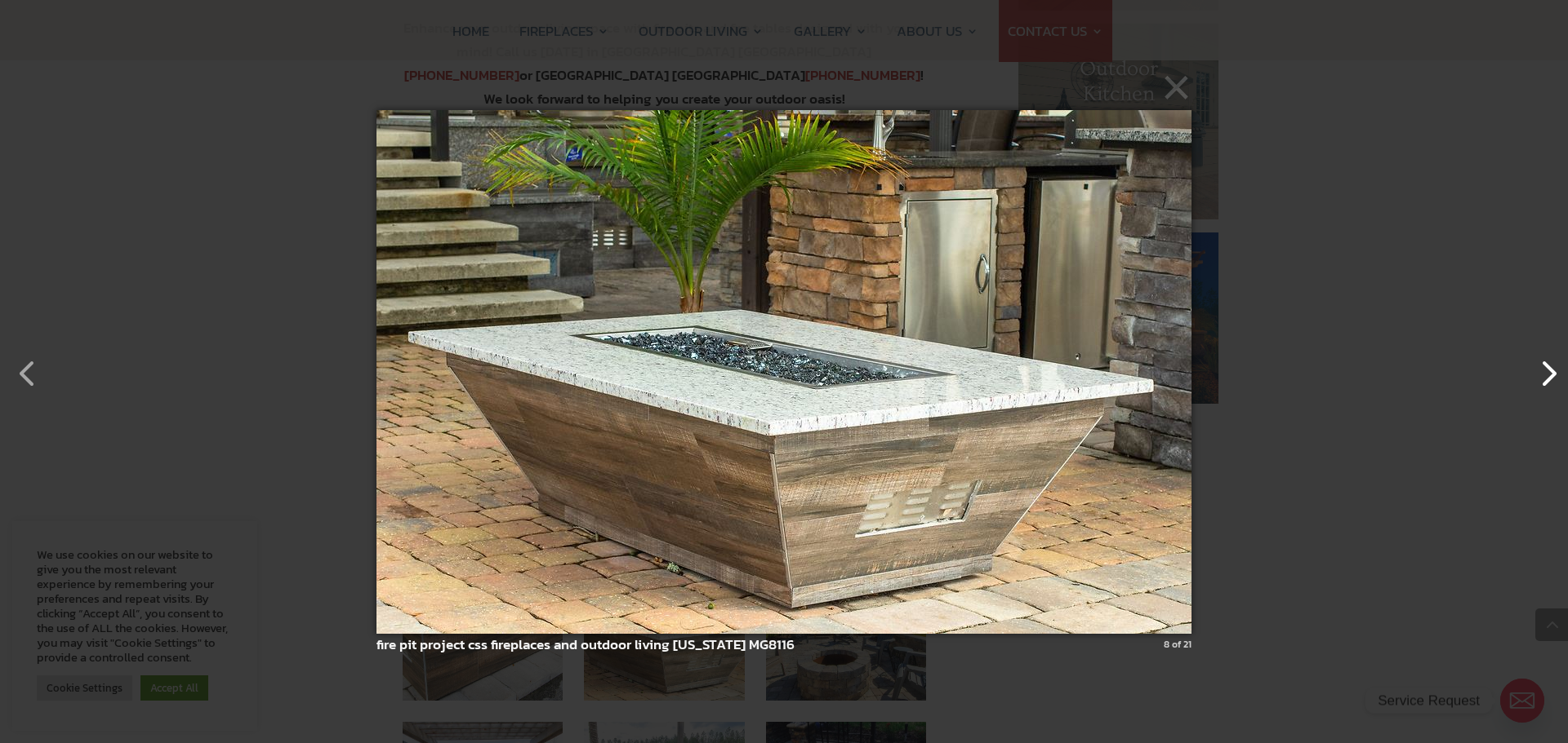
click at [1548, 372] on button "button" at bounding box center [1540, 365] width 40 height 40
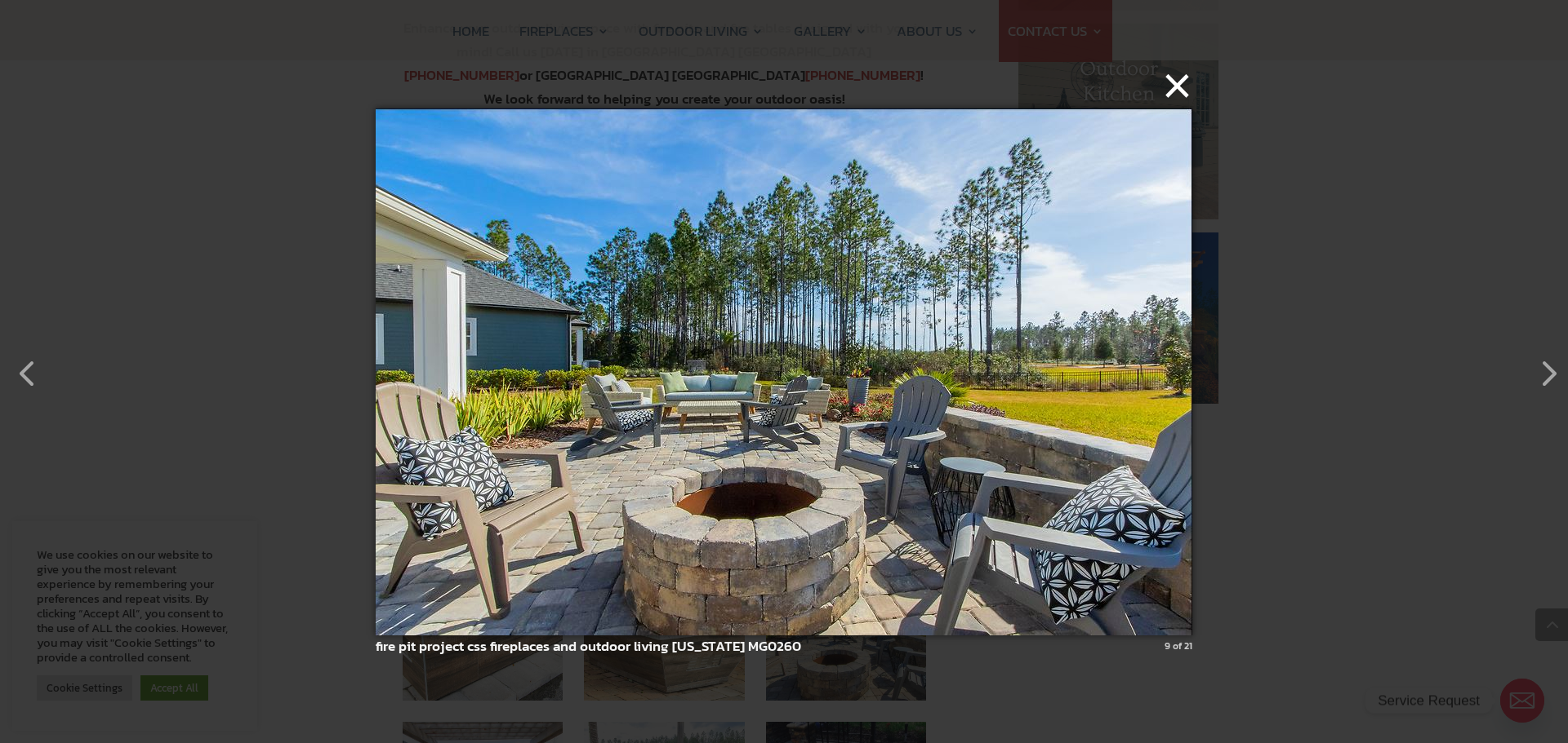
click at [1191, 104] on button "×" at bounding box center [789, 85] width 817 height 36
